Goal: Find specific page/section: Find specific page/section

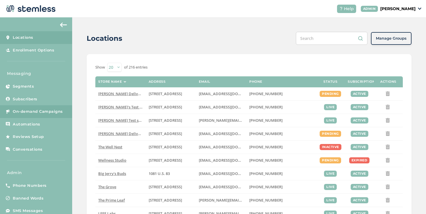
click at [61, 106] on link "On-demand Campaigns" at bounding box center [36, 111] width 72 height 13
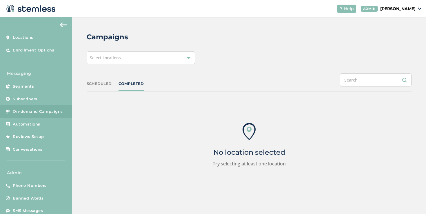
click at [123, 61] on div "Select Locations" at bounding box center [141, 58] width 108 height 13
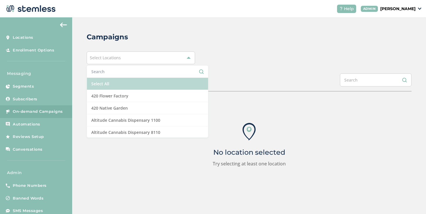
click at [106, 83] on li "Select All" at bounding box center [147, 84] width 121 height 12
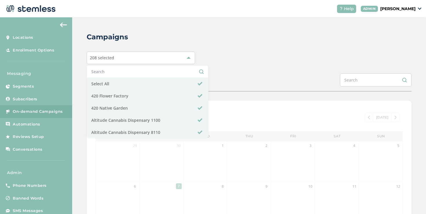
click at [231, 72] on div "Campaigns 208 selected Select All 420 Flower Factory 420 Native Garden Altitude…" at bounding box center [248, 192] width 353 height 351
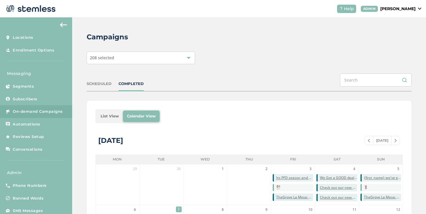
click at [106, 115] on li "List View" at bounding box center [109, 117] width 26 height 12
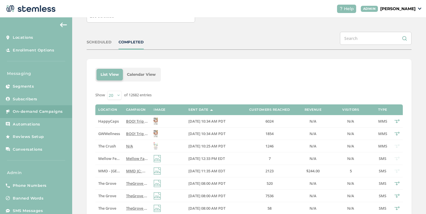
scroll to position [85, 0]
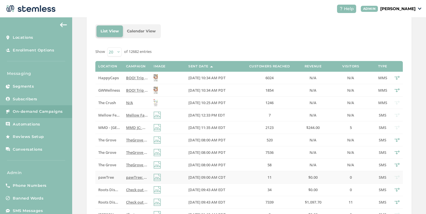
click at [138, 178] on span "pawTree: New to pawTree? We’ve got you! This video has the basics to help you g…" at bounding box center [224, 177] width 196 height 5
